Goal: Information Seeking & Learning: Learn about a topic

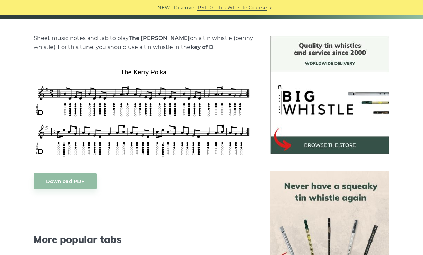
scroll to position [130, 0]
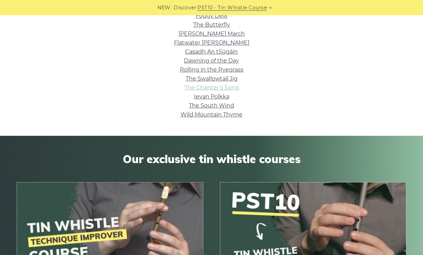
scroll to position [292, 0]
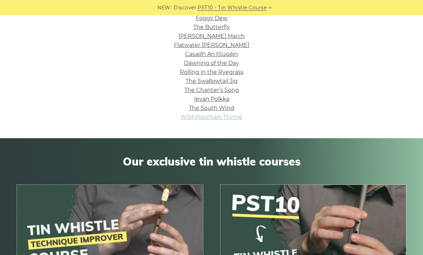
click at [211, 114] on link "Wild Mountain Thyme" at bounding box center [211, 117] width 62 height 7
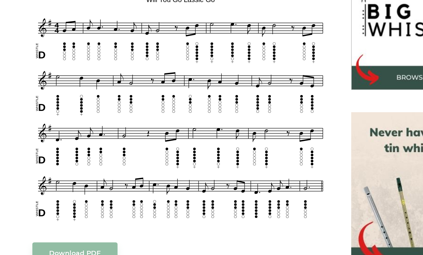
scroll to position [186, 0]
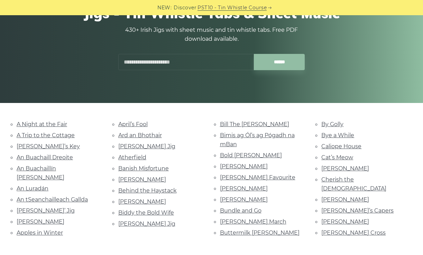
scroll to position [72, 0]
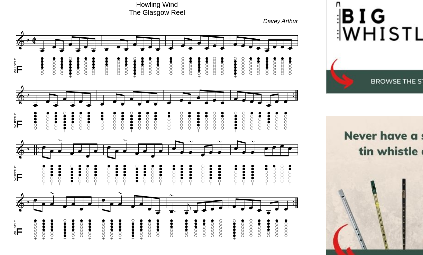
scroll to position [188, 0]
